Goal: Task Accomplishment & Management: Complete application form

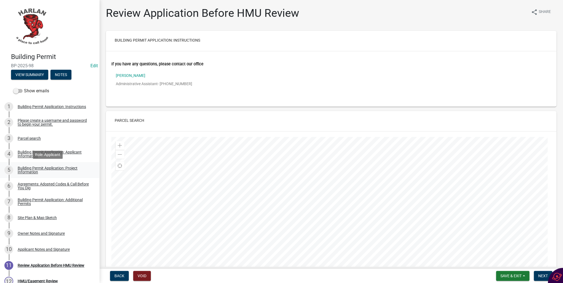
click at [25, 170] on div "Building Permit Application: Project Information" at bounding box center [54, 170] width 73 height 8
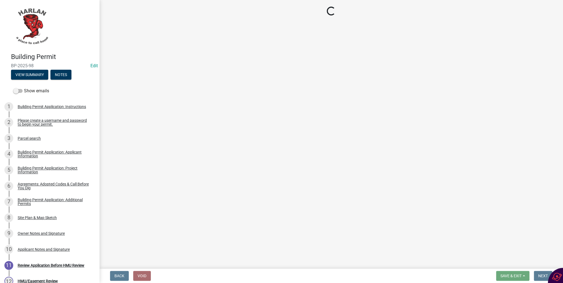
select select "e56c21d6-dc47-44e1-9c99-52340644a78c"
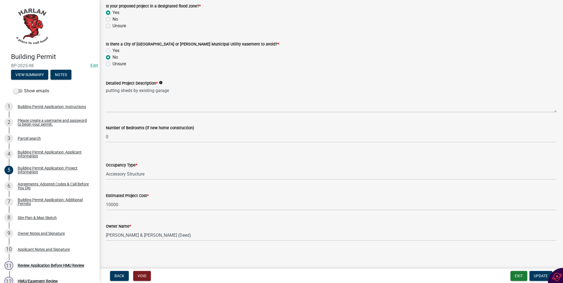
scroll to position [284, 0]
click at [33, 217] on div "Site Plan & Map Sketch" at bounding box center [37, 218] width 39 height 4
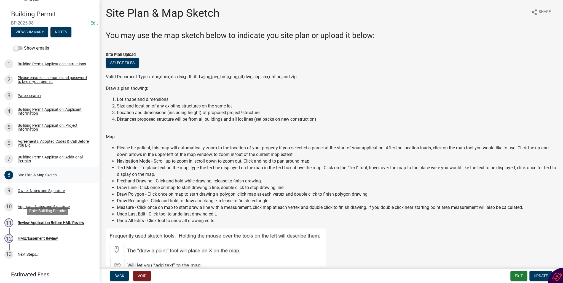
scroll to position [44, 0]
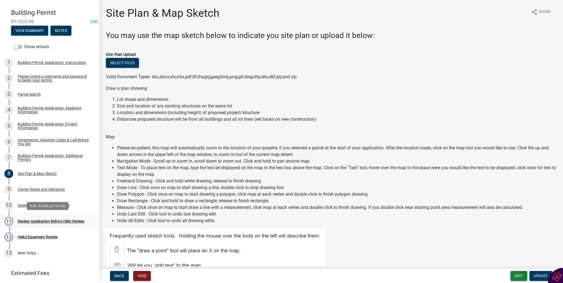
click at [41, 222] on div "Review Application Before HMU Review" at bounding box center [51, 222] width 67 height 4
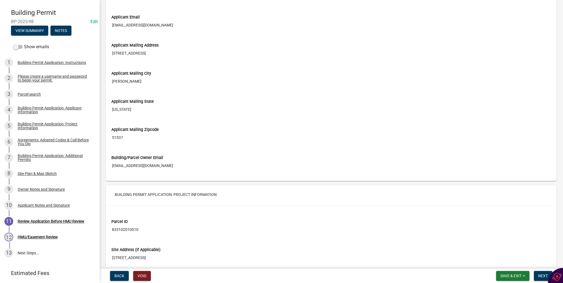
scroll to position [419, 0]
click at [540, 278] on span "Next" at bounding box center [544, 276] width 10 height 4
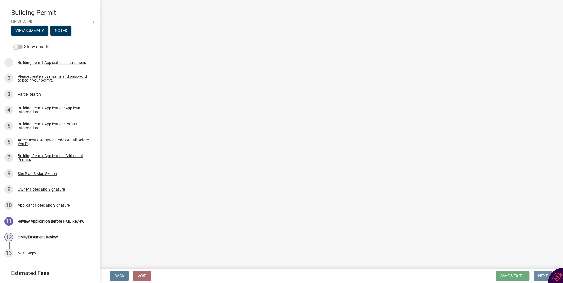
scroll to position [0, 0]
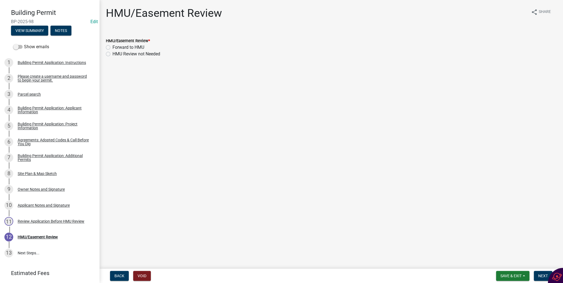
click at [113, 53] on label "HMU Review not Needed" at bounding box center [137, 54] width 48 height 7
click at [113, 53] on input "HMU Review not Needed" at bounding box center [115, 53] width 4 height 4
radio input "true"
click at [539, 274] on span "Next" at bounding box center [544, 276] width 10 height 4
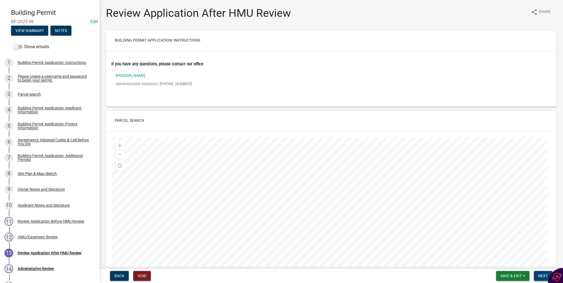
click at [541, 276] on span "Next" at bounding box center [544, 276] width 10 height 4
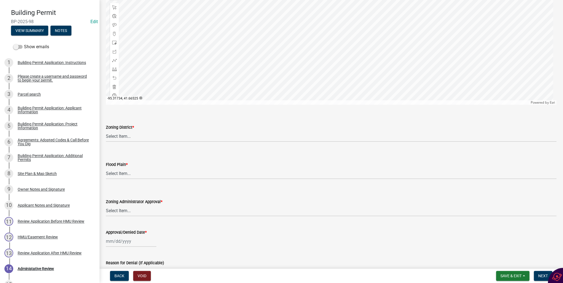
scroll to position [331, 0]
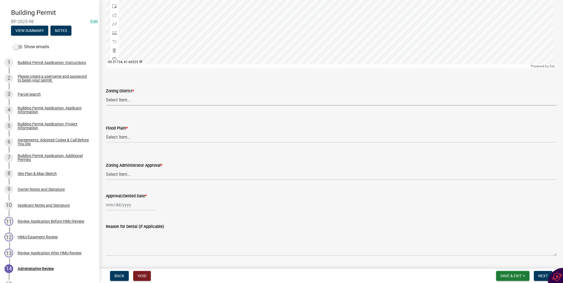
click at [109, 99] on select "Select Item... A-1 Agricultural B-1 Retail Business B-2 General Business B-3 Hi…" at bounding box center [331, 99] width 451 height 11
click at [106, 94] on select "Select Item... A-1 Agricultural B-1 Retail Business B-2 General Business B-3 Hi…" at bounding box center [331, 99] width 451 height 11
select select "e0f15ebd-fcd0-4e2f-b9fa-ef6c8ddbb9c6"
click at [119, 138] on select "Select Item... No Yes 100 Year Yes 500 Year" at bounding box center [331, 137] width 451 height 11
click at [106, 132] on select "Select Item... No Yes 100 Year Yes 500 Year" at bounding box center [331, 137] width 451 height 11
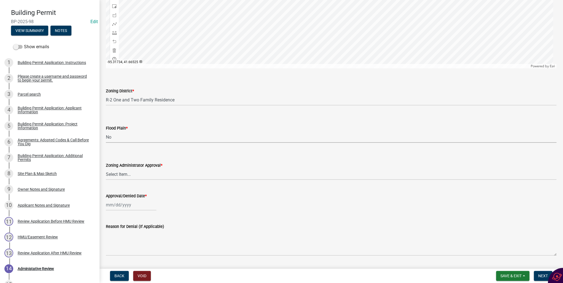
select select "50d3382b-18dd-4311-9a34-98b71270ef49"
click at [118, 173] on select "Select Item... Approved Denied Pending Board of Adjustment Approval" at bounding box center [331, 174] width 451 height 11
click at [106, 169] on select "Select Item... Approved Denied Pending Board of Adjustment Approval" at bounding box center [331, 174] width 451 height 11
select select "a27baf27-d143-4a8b-9d65-19f13622b682"
click at [119, 204] on div at bounding box center [131, 205] width 50 height 11
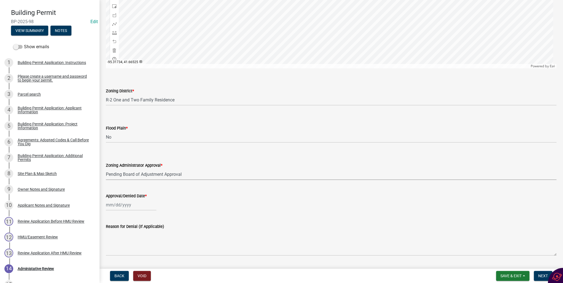
select select "8"
select select "2025"
click at [120, 165] on div "12" at bounding box center [120, 167] width 9 height 9
type input "[DATE]"
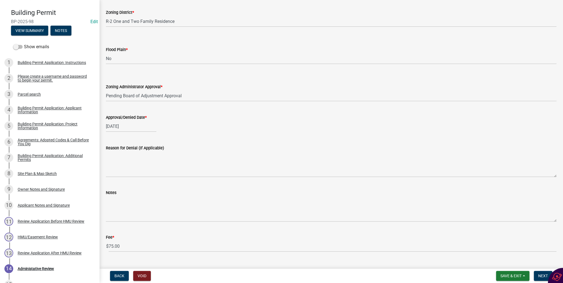
scroll to position [421, 0]
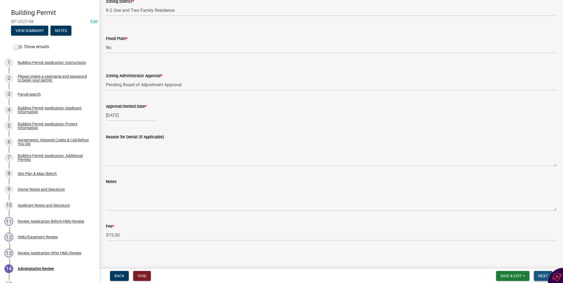
click at [541, 276] on span "Next" at bounding box center [544, 276] width 10 height 4
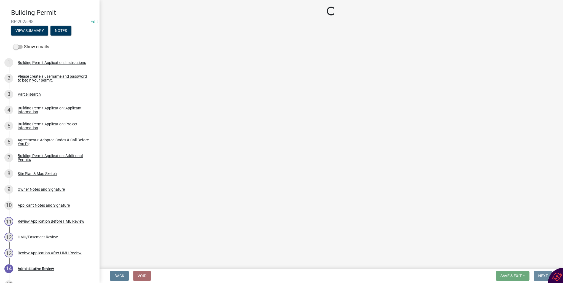
scroll to position [0, 0]
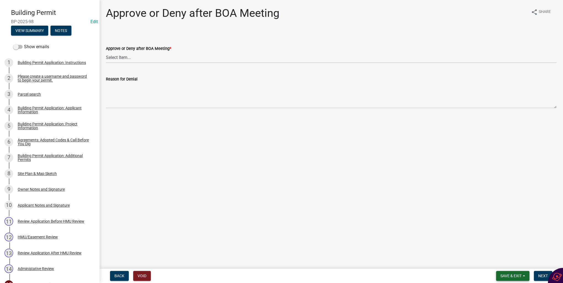
click at [509, 277] on span "Save & Exit" at bounding box center [511, 276] width 21 height 4
click at [506, 264] on button "Save & Exit" at bounding box center [508, 261] width 44 height 13
